Goal: Task Accomplishment & Management: Complete application form

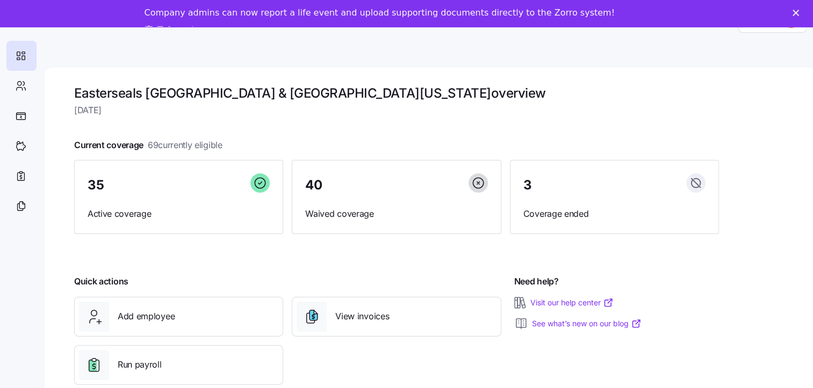
click at [799, 14] on polygon "Close" at bounding box center [795, 13] width 6 height 6
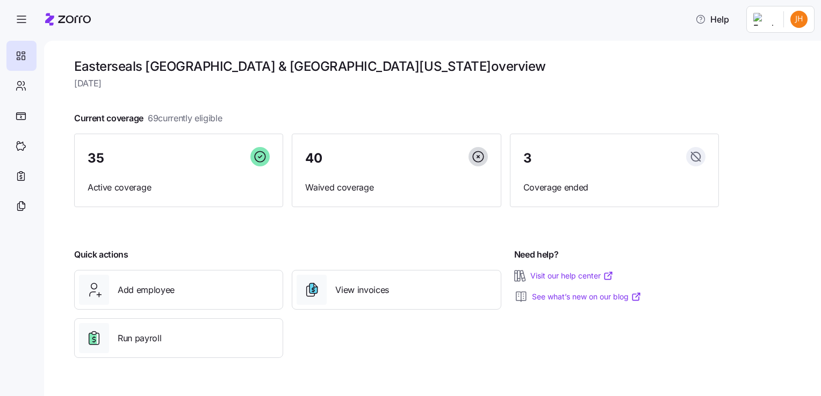
click at [765, 22] on html "Help Easterseals Capital Region & [GEOGRAPHIC_DATA][US_STATE] overview [DATE] C…" at bounding box center [410, 195] width 821 height 390
click at [759, 89] on div "Company setup" at bounding box center [770, 92] width 71 height 12
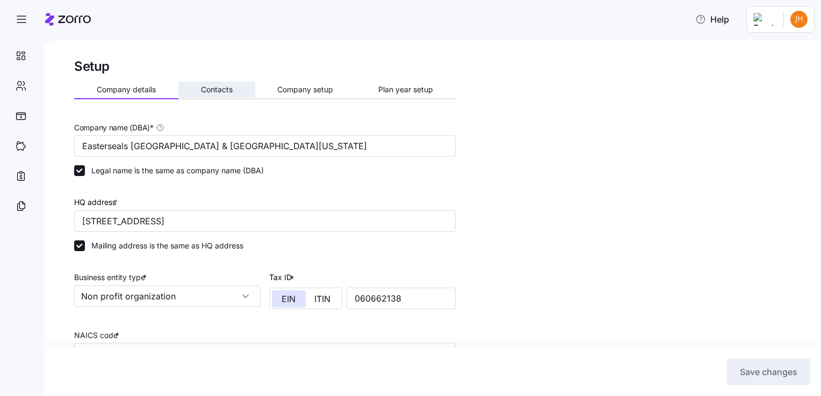
click at [227, 89] on span "Contacts" at bounding box center [217, 90] width 32 height 8
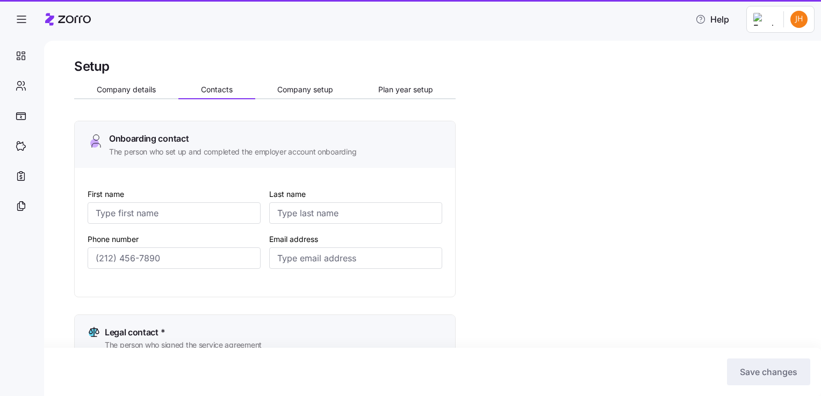
type input "[PERSON_NAME]"
type input "Stosonis"
type input "[EMAIL_ADDRESS][DOMAIN_NAME]"
type input "[PERSON_NAME]"
type input "Sharp"
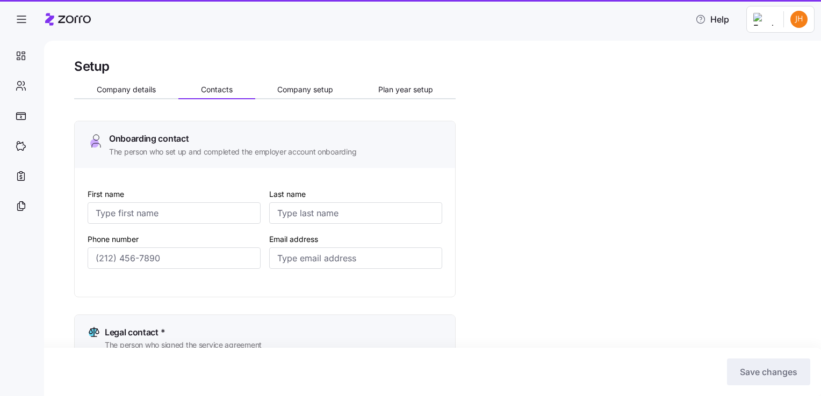
type input "[EMAIL_ADDRESS][DOMAIN_NAME]"
type input "[PERSON_NAME]"
type input "Stosonis"
type input "[EMAIL_ADDRESS][DOMAIN_NAME]"
type input "[PERSON_NAME]"
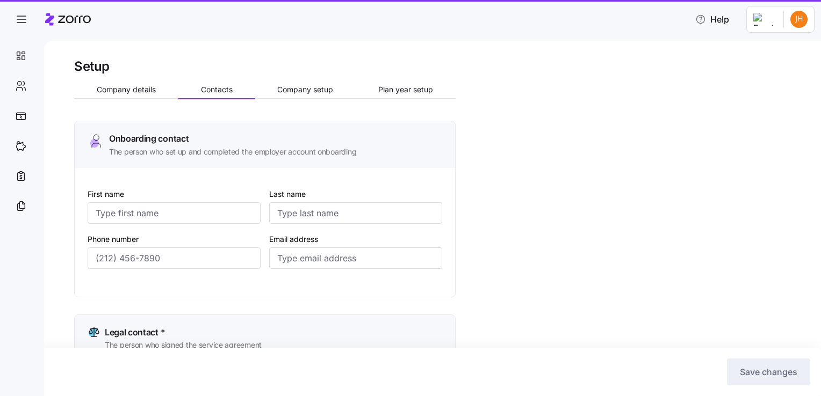
type input "Humen"
type input "[EMAIL_ADDRESS][DOMAIN_NAME]"
type input "[PHONE_NUMBER]"
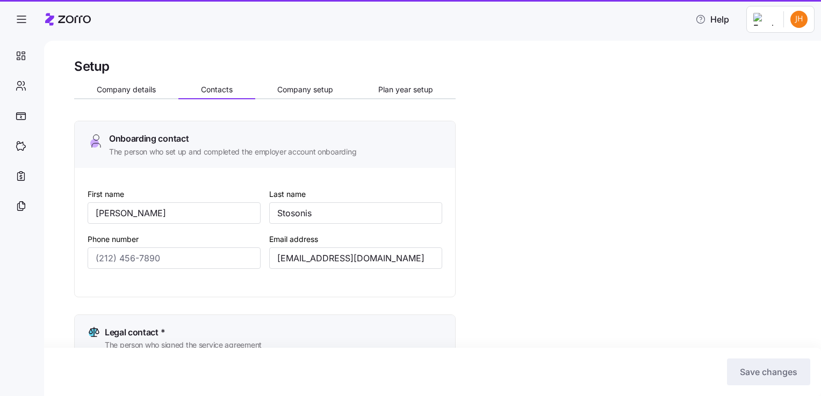
type input "[PHONE_NUMBER]"
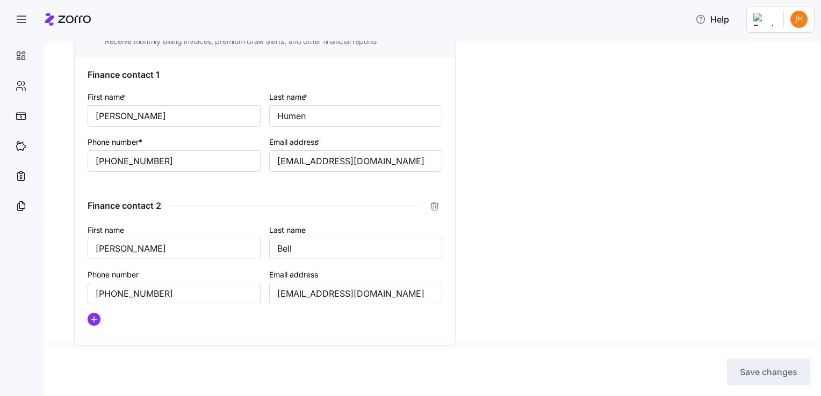
scroll to position [728, 0]
